Goal: Transaction & Acquisition: Purchase product/service

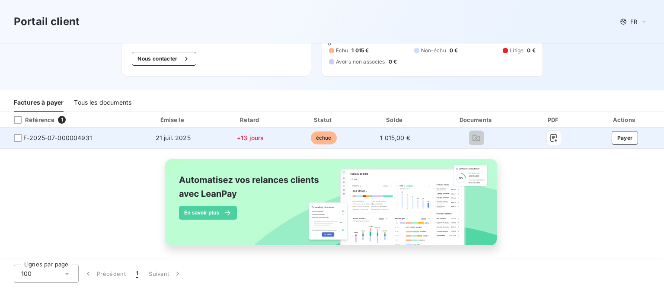
scroll to position [68, 0]
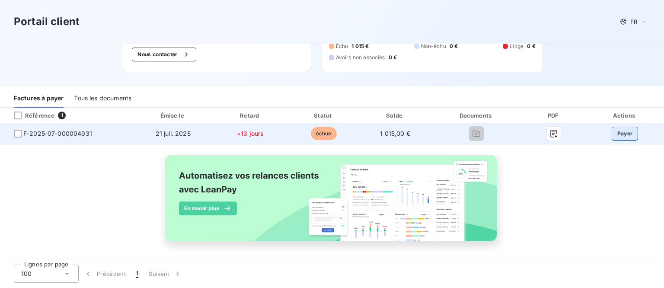
click at [619, 134] on button "Payer" at bounding box center [624, 134] width 27 height 14
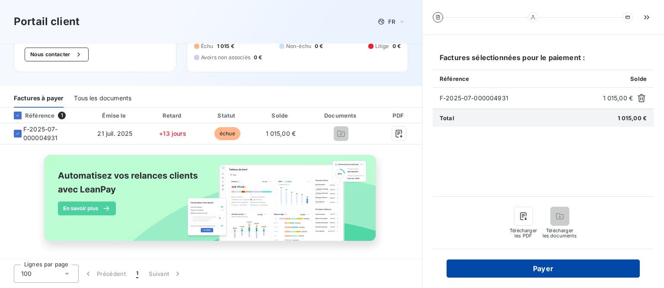
click at [544, 268] on button "Payer" at bounding box center [542, 268] width 193 height 18
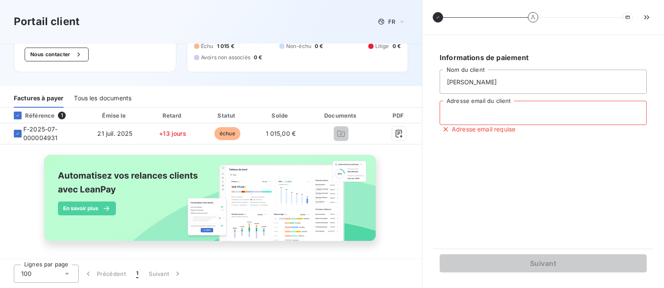
click at [518, 111] on input "Adresse email du client" at bounding box center [542, 113] width 207 height 24
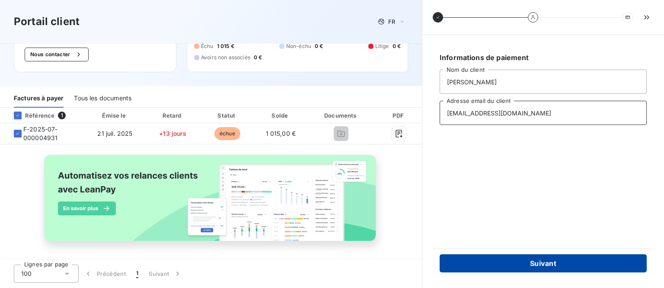
type input "[EMAIL_ADDRESS][DOMAIN_NAME]"
click at [579, 261] on button "Suivant" at bounding box center [542, 263] width 207 height 18
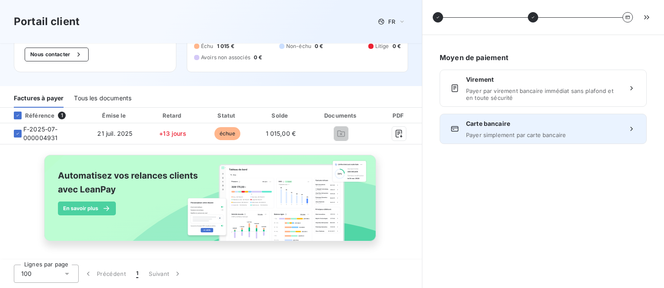
click at [565, 122] on span "Carte bancaire" at bounding box center [543, 123] width 154 height 9
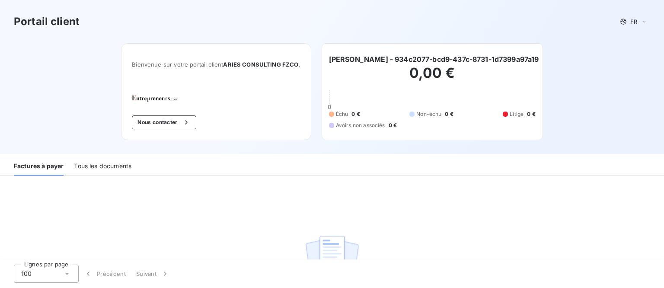
click at [98, 166] on div "Tous les documents" at bounding box center [102, 166] width 57 height 18
